Goal: Entertainment & Leisure: Consume media (video, audio)

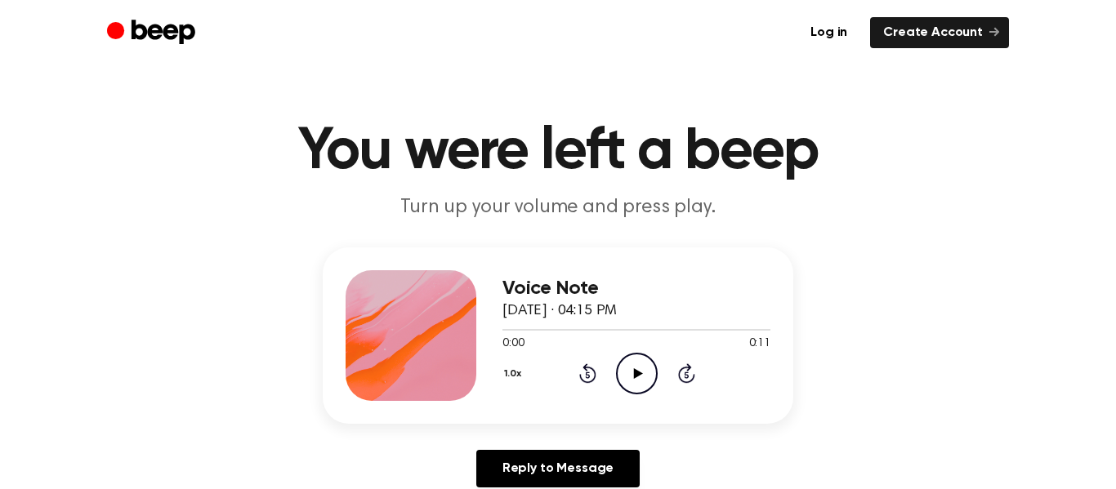
scroll to position [2, 0]
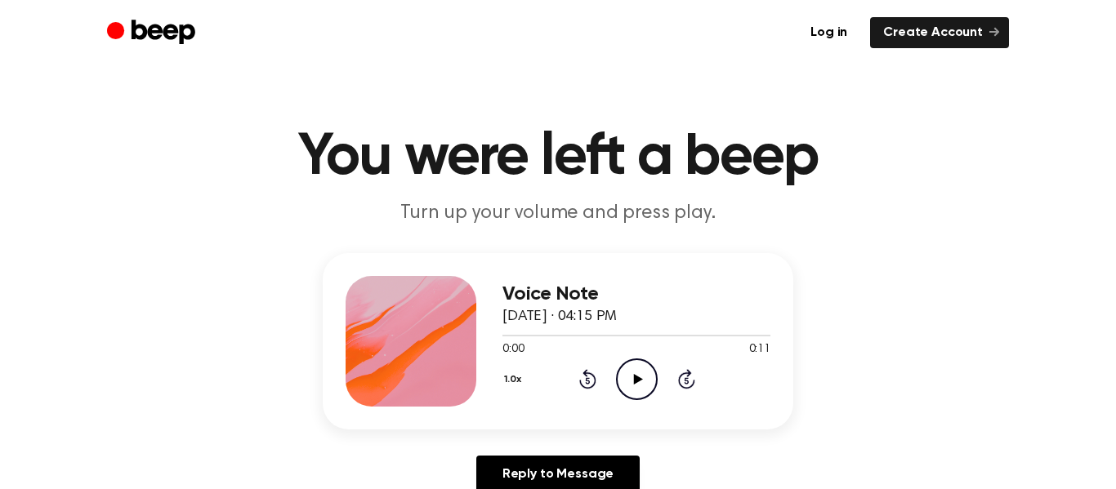
click at [643, 374] on icon "Play Audio" at bounding box center [637, 380] width 42 height 42
click at [643, 374] on icon "Pause Audio" at bounding box center [637, 380] width 42 height 42
click at [624, 378] on icon "Play Audio" at bounding box center [637, 380] width 42 height 42
click at [631, 380] on icon "Pause Audio" at bounding box center [637, 380] width 42 height 42
drag, startPoint x: 544, startPoint y: 331, endPoint x: 493, endPoint y: 328, distance: 51.6
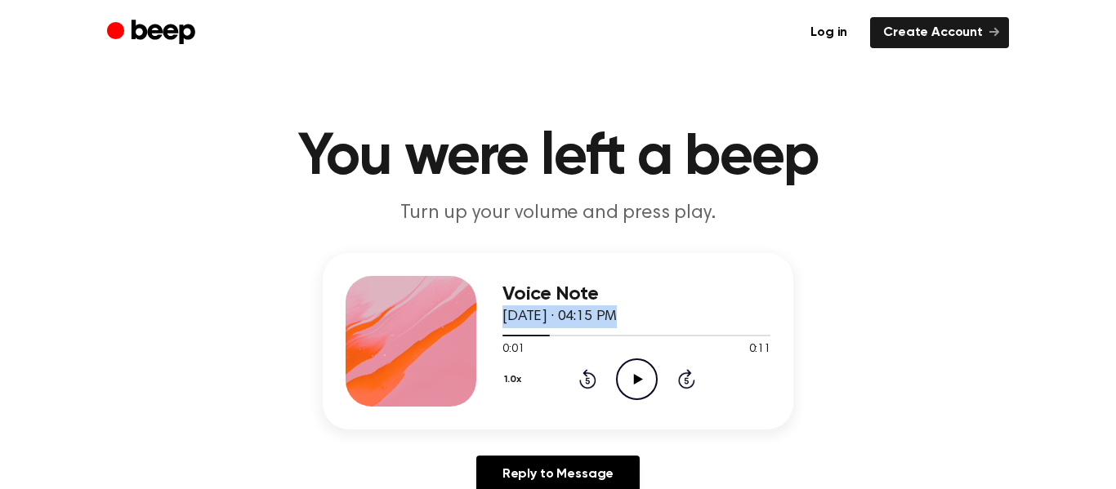
click at [493, 328] on div "Voice Note [DATE] · 04:15 PM 0:01 0:11 Your browser does not support the [objec…" at bounding box center [558, 341] width 471 height 177
click at [672, 273] on div "Voice Note [DATE] · 04:15 PM 0:01 0:11 Your browser does not support the [objec…" at bounding box center [558, 341] width 471 height 177
drag, startPoint x: 546, startPoint y: 337, endPoint x: 494, endPoint y: 337, distance: 51.5
click at [494, 337] on div "Voice Note [DATE] · 04:15 PM 0:01 0:11 Your browser does not support the [objec…" at bounding box center [558, 341] width 471 height 177
click at [518, 335] on div at bounding box center [526, 336] width 47 height 2
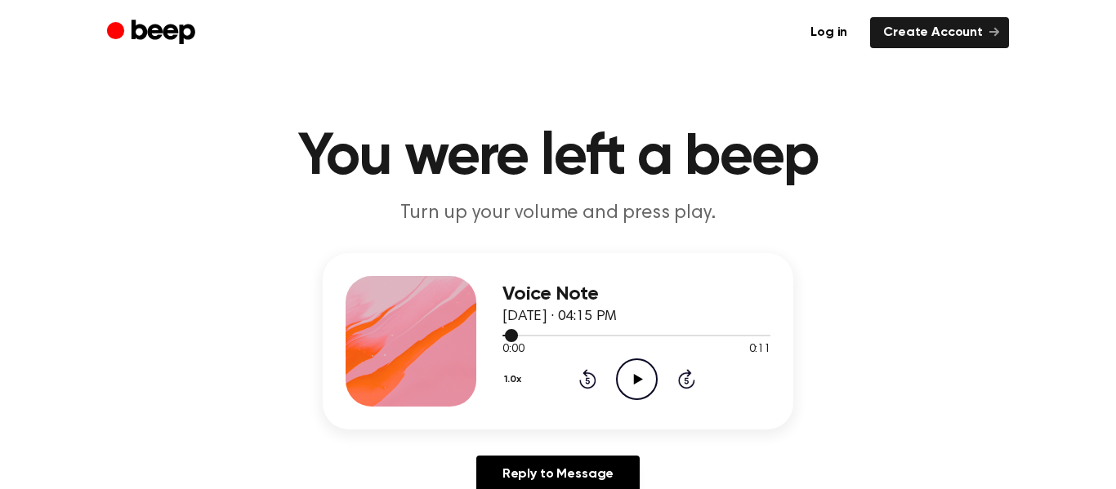
click at [503, 337] on div at bounding box center [637, 334] width 268 height 13
click at [639, 371] on icon "Play Audio" at bounding box center [637, 380] width 42 height 42
click at [567, 335] on div at bounding box center [637, 336] width 268 height 2
drag, startPoint x: 532, startPoint y: 333, endPoint x: 563, endPoint y: 337, distance: 31.2
click at [563, 337] on div at bounding box center [637, 334] width 268 height 13
